Goal: Task Accomplishment & Management: Manage account settings

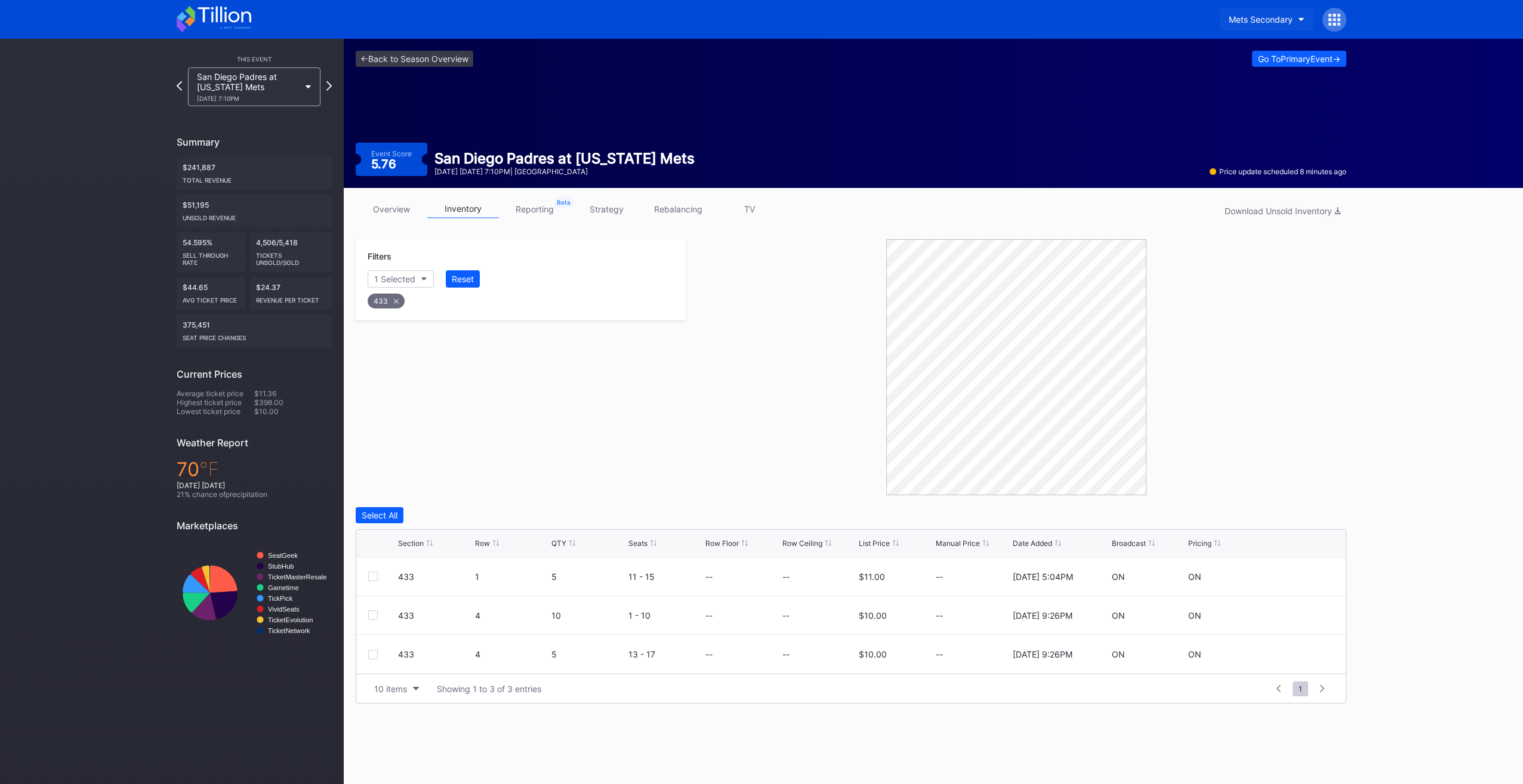
click at [1256, 14] on div "Mets Secondary" at bounding box center [1260, 19] width 64 height 10
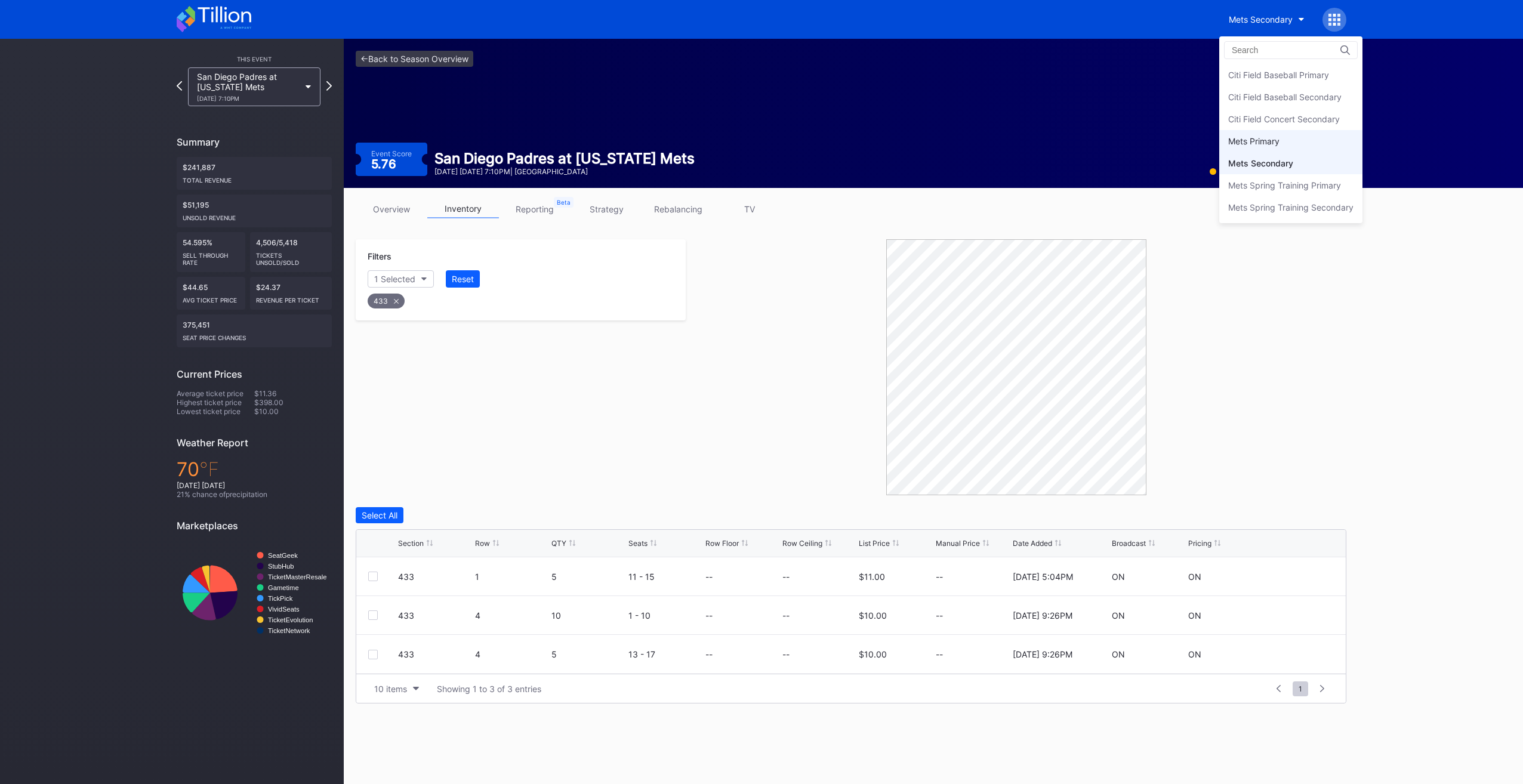
click at [1256, 137] on div "Mets Primary" at bounding box center [1254, 140] width 51 height 10
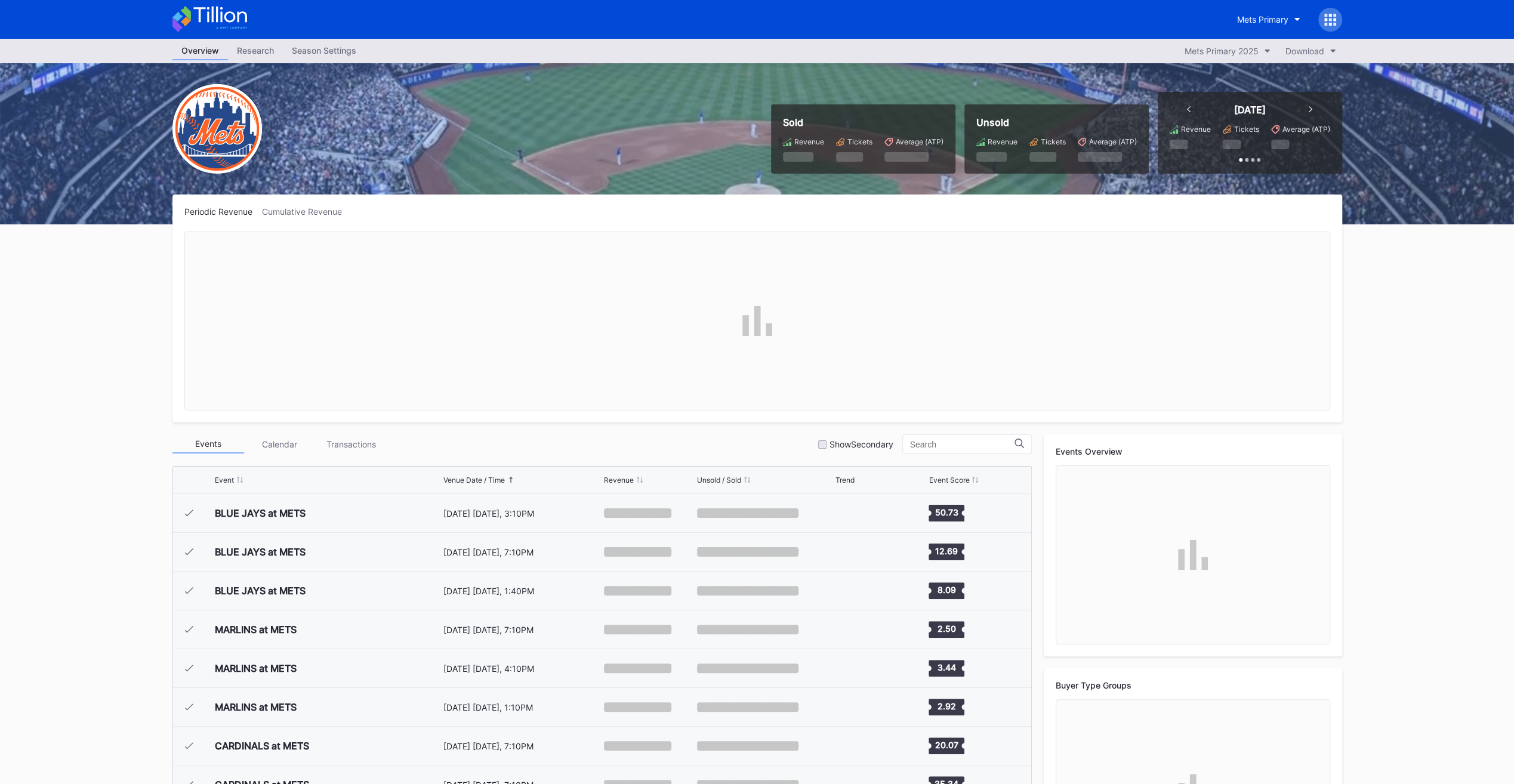
scroll to position [2870, 0]
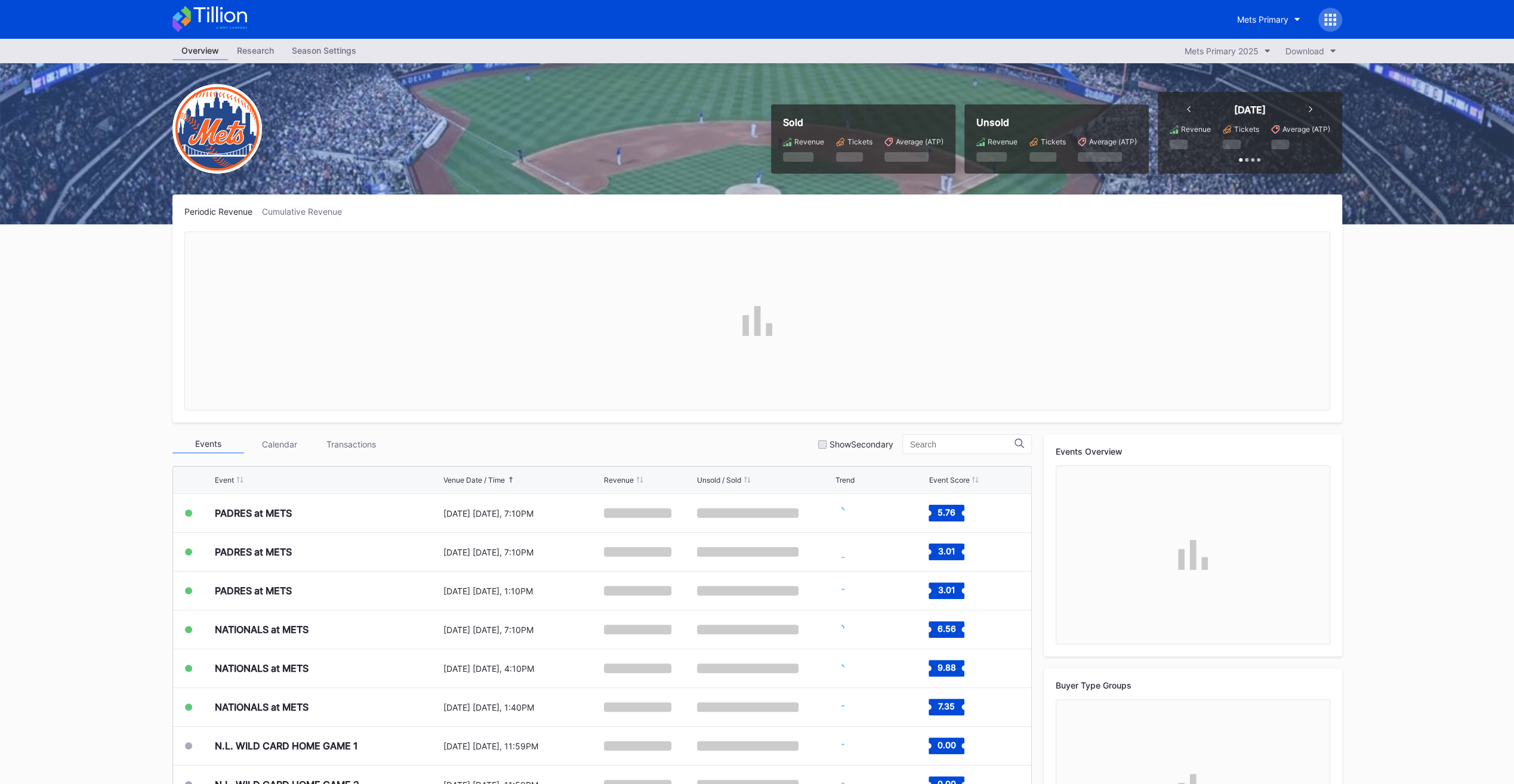
click at [346, 43] on div "Season Settings" at bounding box center [324, 50] width 82 height 17
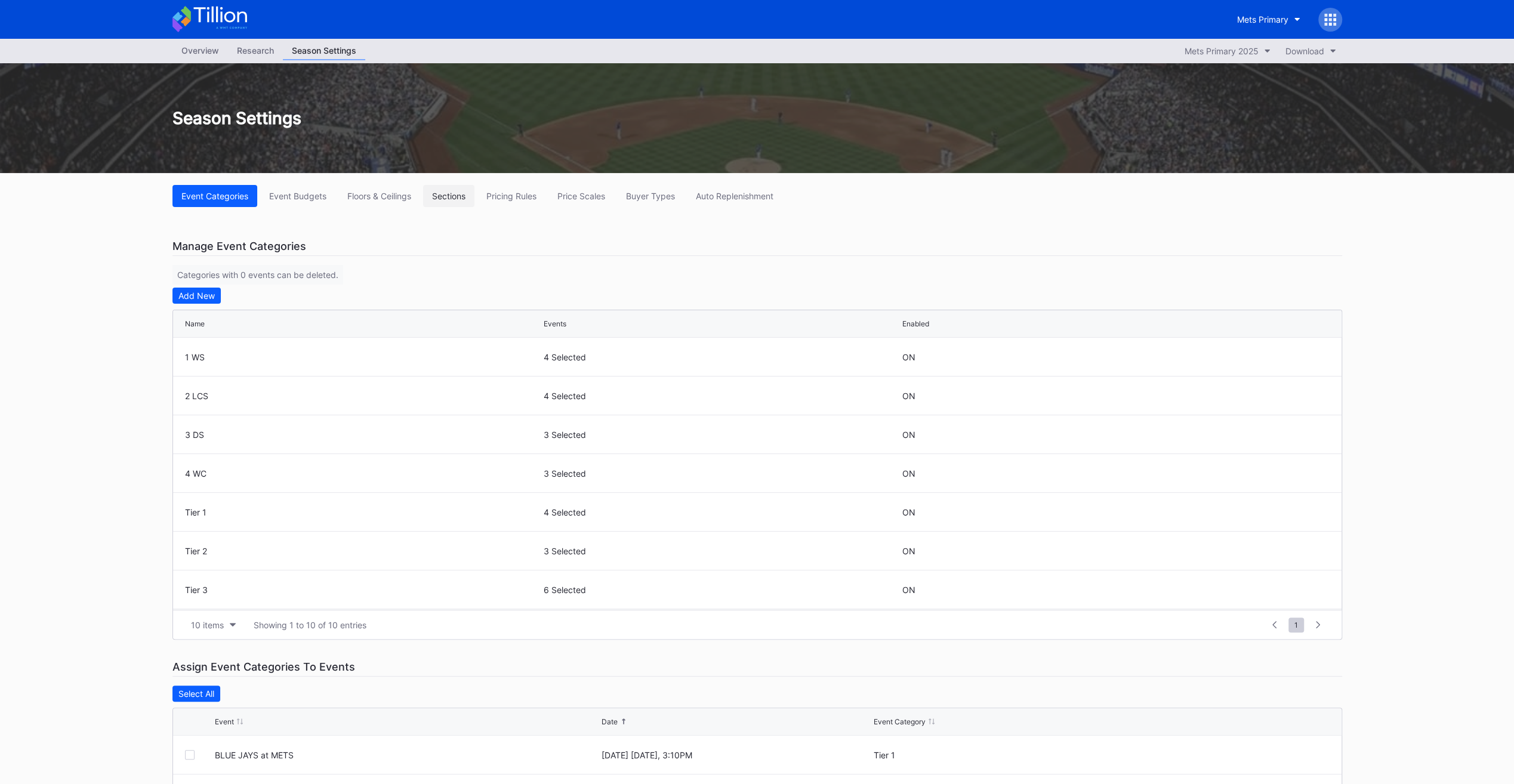
click at [470, 203] on button "Sections" at bounding box center [449, 195] width 51 height 22
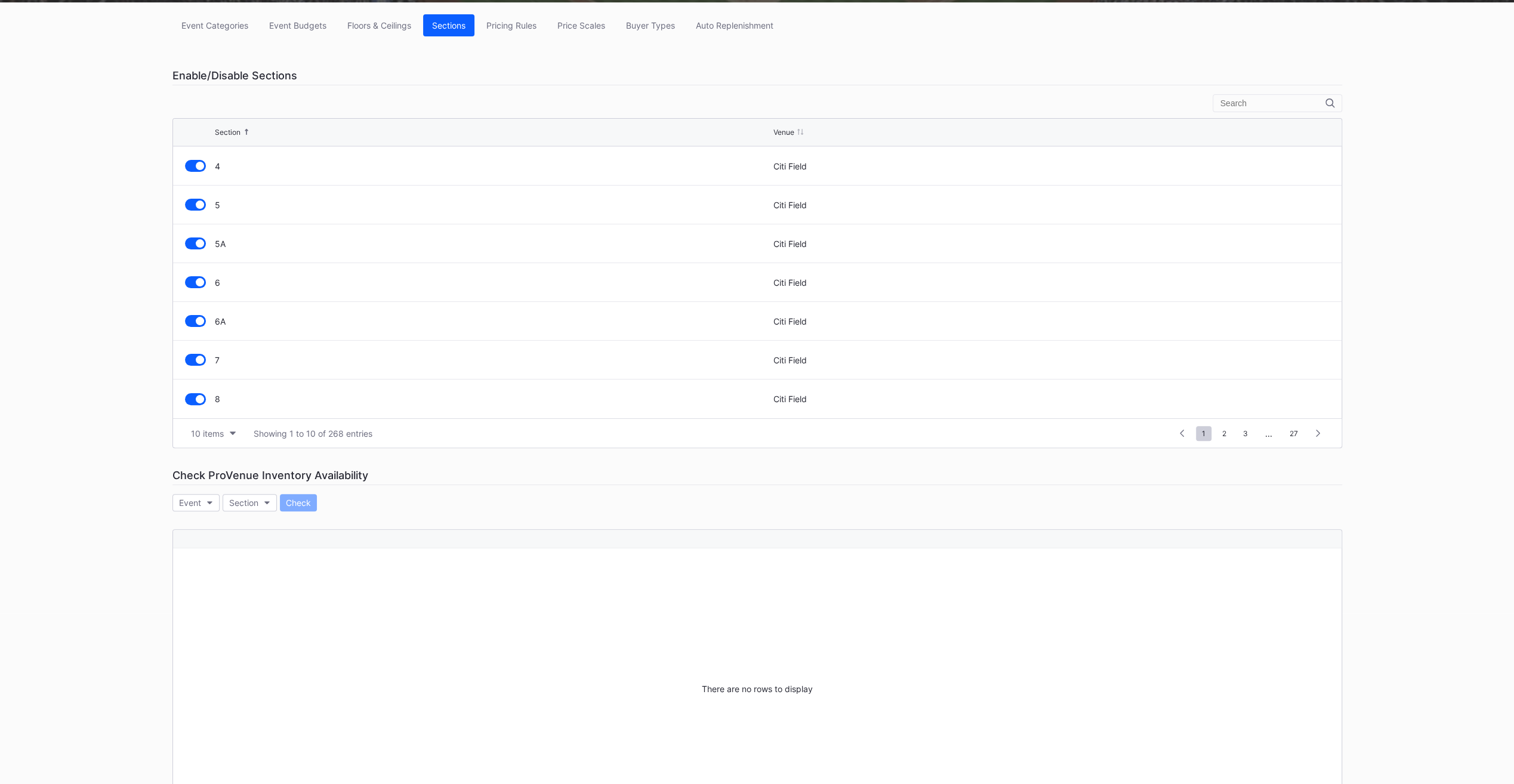
scroll to position [238, 0]
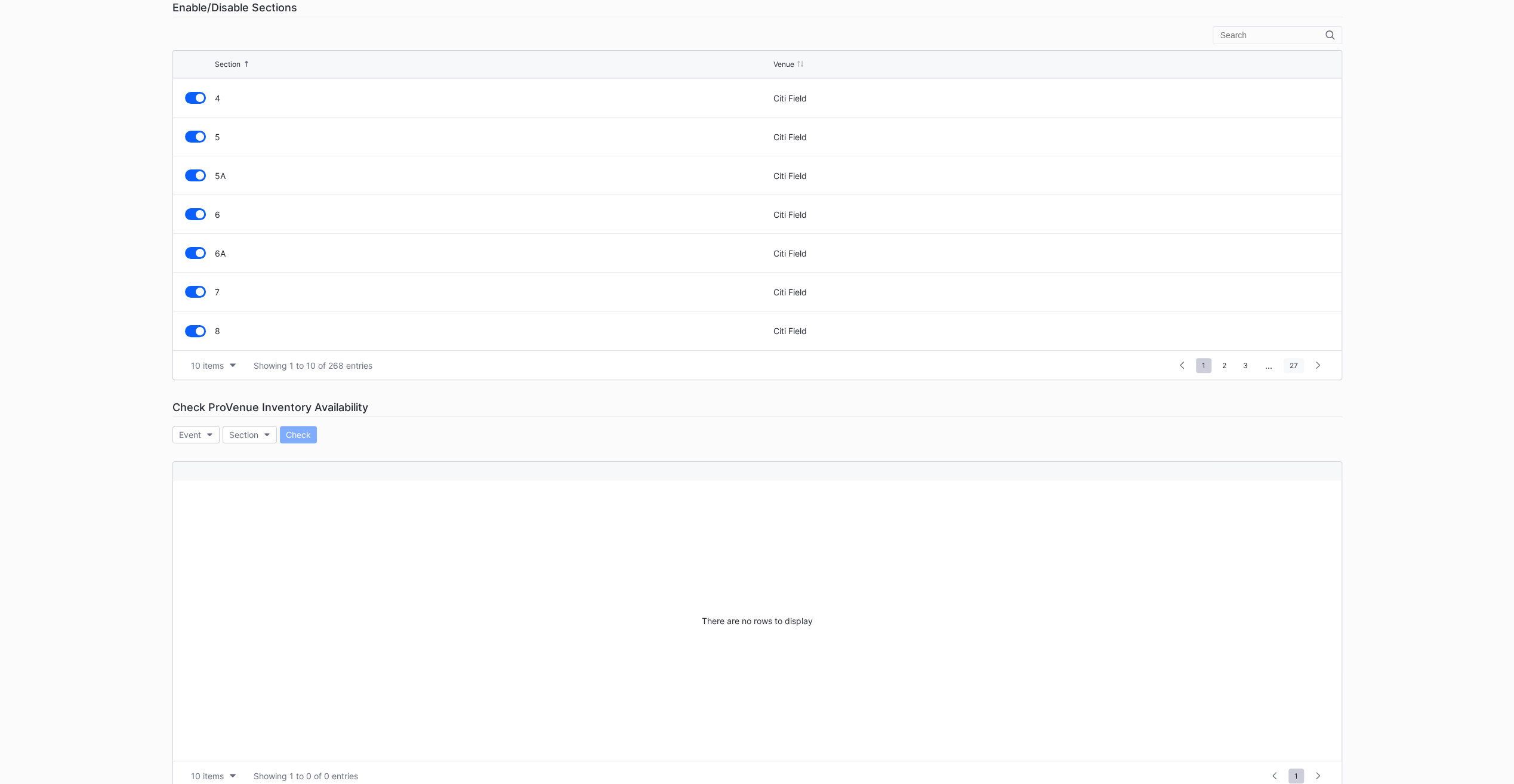
click at [1291, 363] on span "27" at bounding box center [1294, 365] width 20 height 15
click at [246, 432] on div "Section" at bounding box center [244, 434] width 29 height 10
click at [204, 427] on button "Event" at bounding box center [196, 435] width 47 height 17
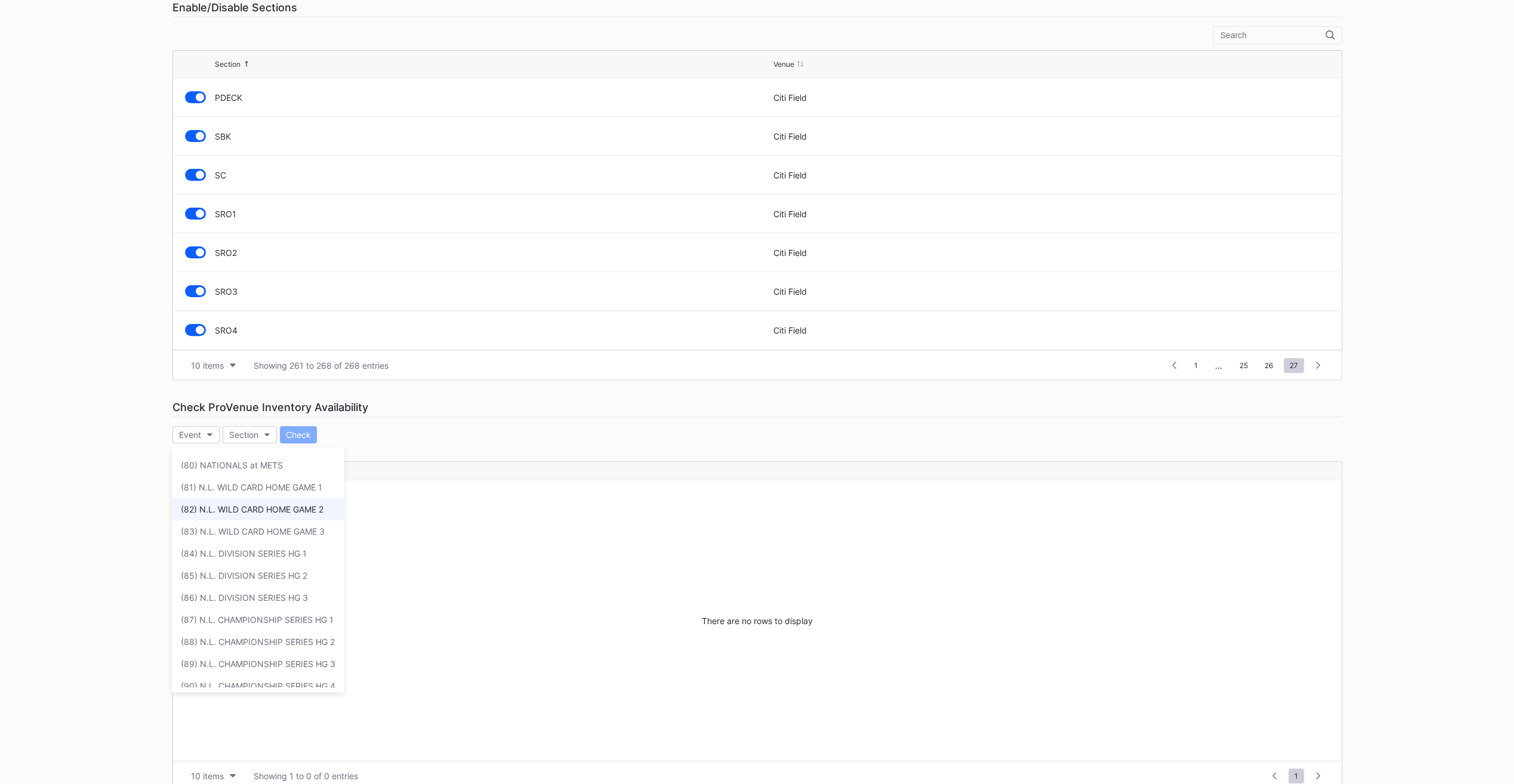
scroll to position [1642, 0]
click at [316, 643] on div "(84) N.L. DIVISION SERIES HG 1" at bounding box center [258, 653] width 173 height 22
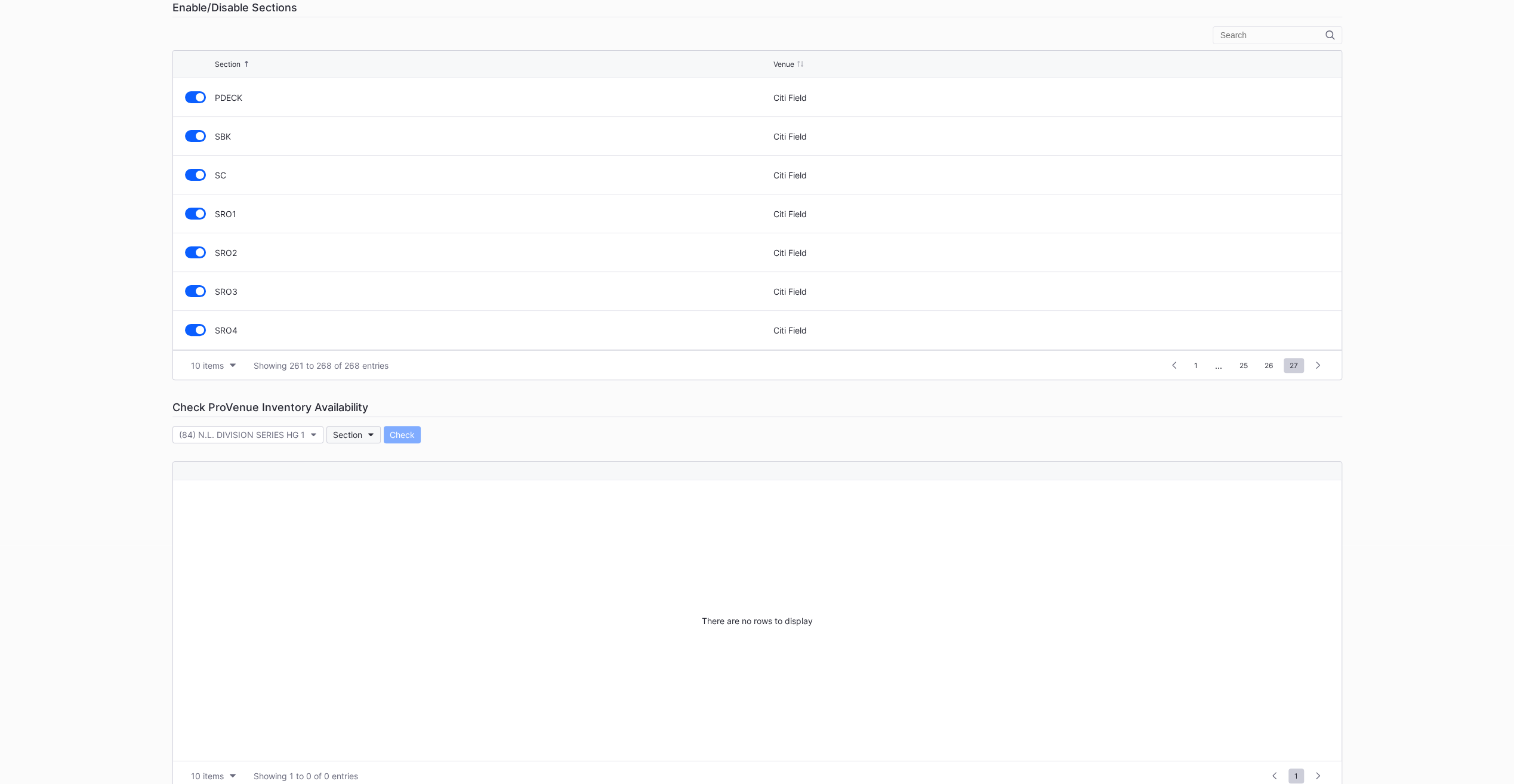
click at [353, 429] on div "Section" at bounding box center [347, 434] width 29 height 10
click at [405, 641] on div "127" at bounding box center [394, 650] width 139 height 22
click at [374, 429] on div "Check" at bounding box center [386, 434] width 25 height 10
click at [391, 426] on button "Check" at bounding box center [386, 435] width 37 height 17
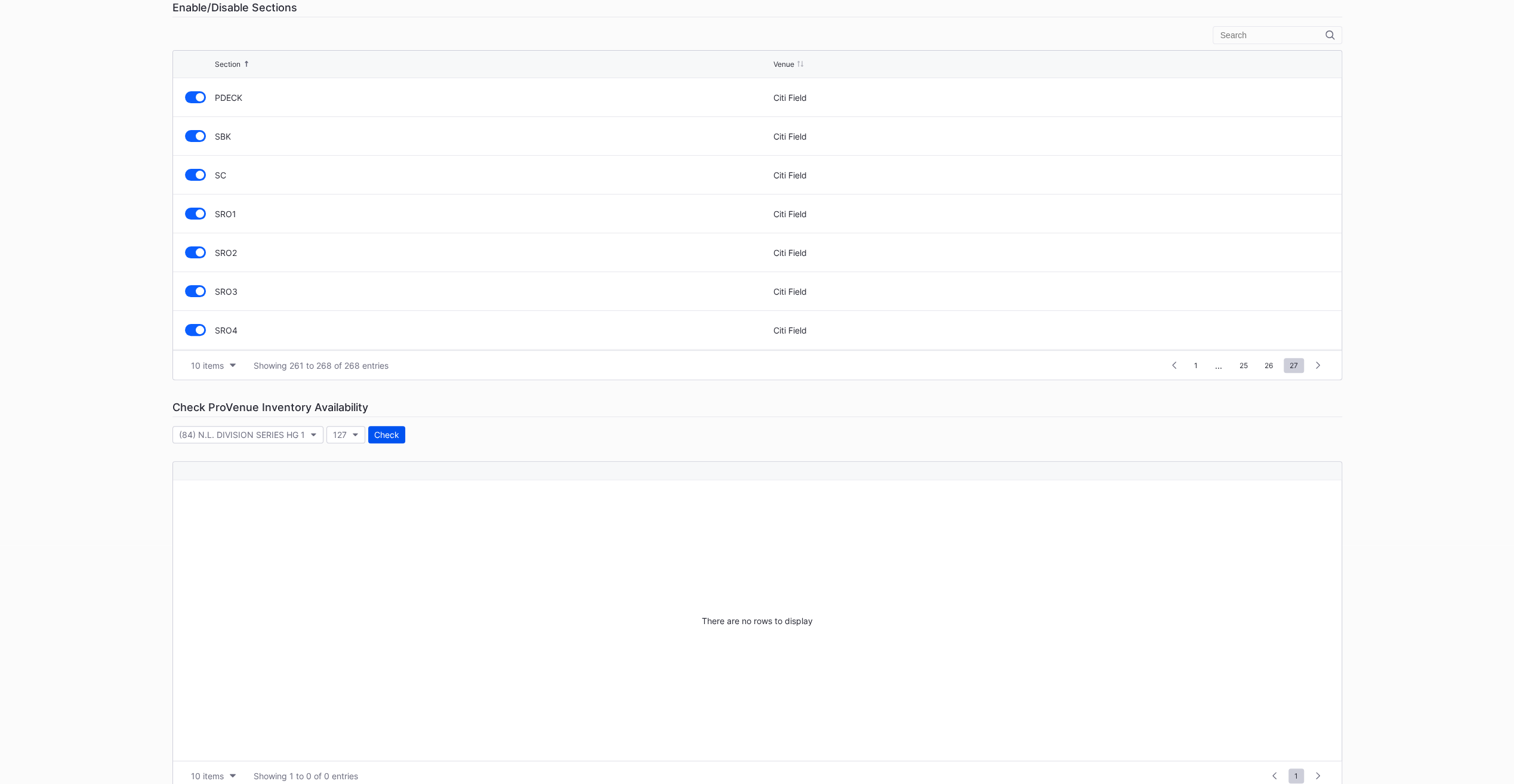
click at [395, 433] on div "Check" at bounding box center [386, 434] width 25 height 10
click at [395, 438] on button "Check" at bounding box center [386, 435] width 37 height 17
click at [389, 434] on div "Check" at bounding box center [386, 434] width 25 height 10
